Goal: Check status

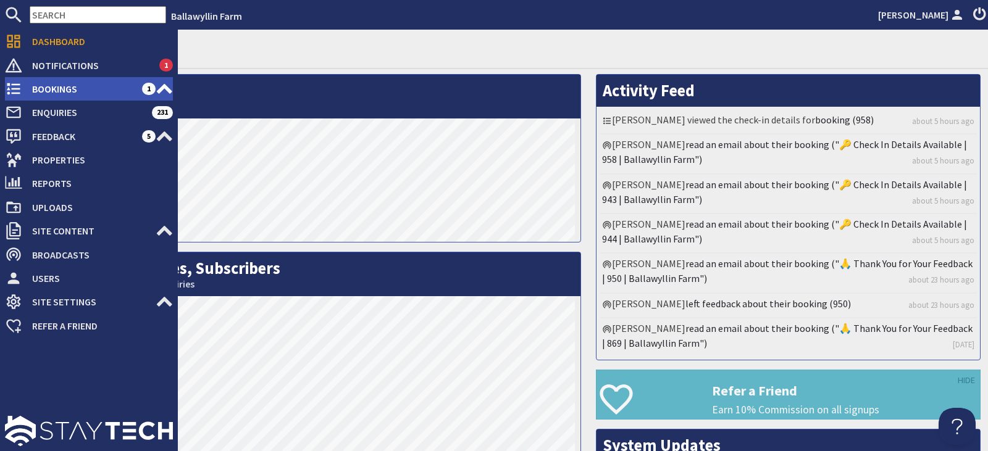
click at [48, 91] on span "Bookings" at bounding box center [82, 89] width 120 height 20
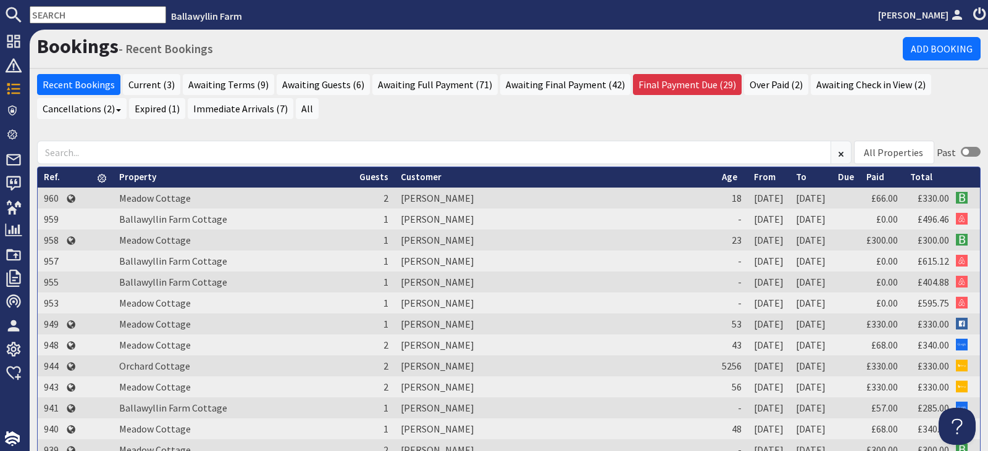
click at [77, 14] on input "text" at bounding box center [98, 14] width 136 height 17
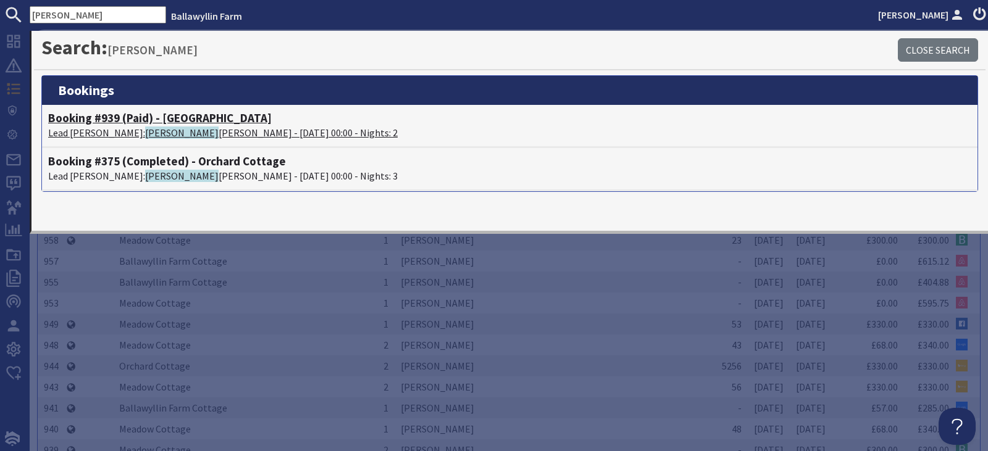
type input "[PERSON_NAME]"
click at [177, 118] on h4 "Booking #939 (Paid) - [GEOGRAPHIC_DATA]" at bounding box center [509, 118] width 923 height 14
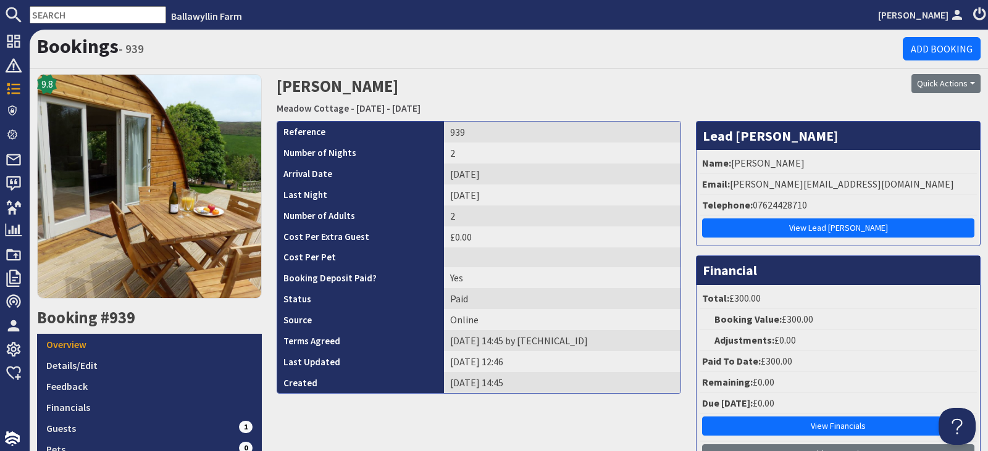
click at [412, 376] on th "Created" at bounding box center [360, 382] width 167 height 21
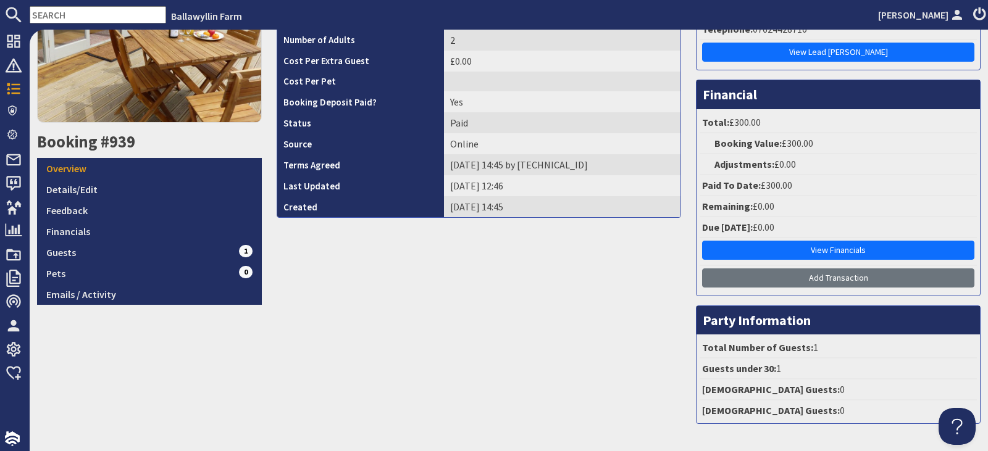
scroll to position [220, 0]
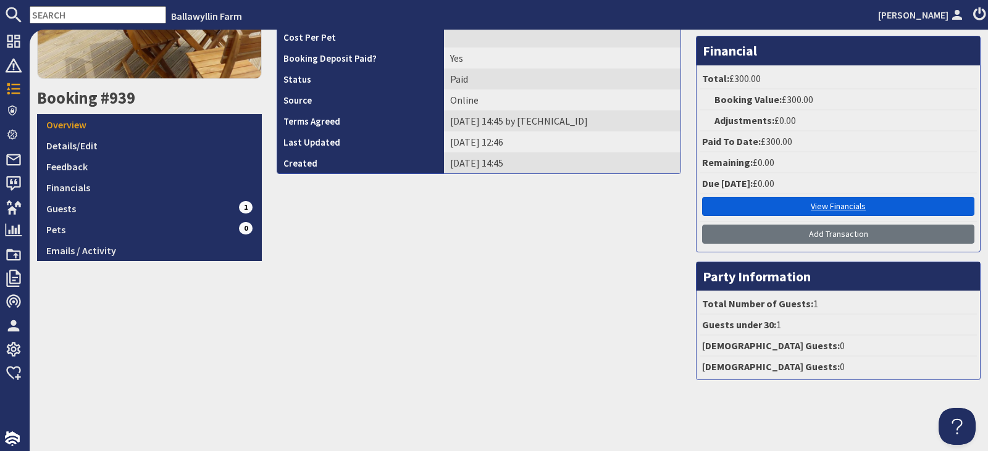
click at [838, 206] on link "View Financials" at bounding box center [838, 206] width 272 height 19
